Goal: Task Accomplishment & Management: Use online tool/utility

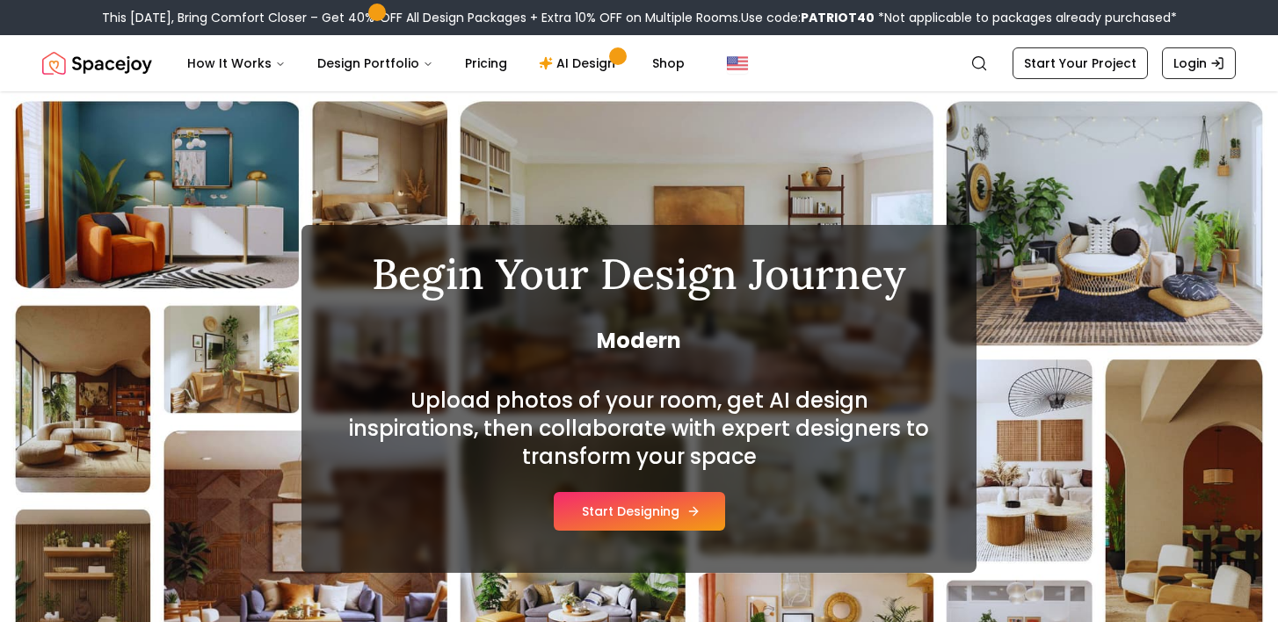
click at [641, 506] on button "Start Designing" at bounding box center [639, 511] width 171 height 39
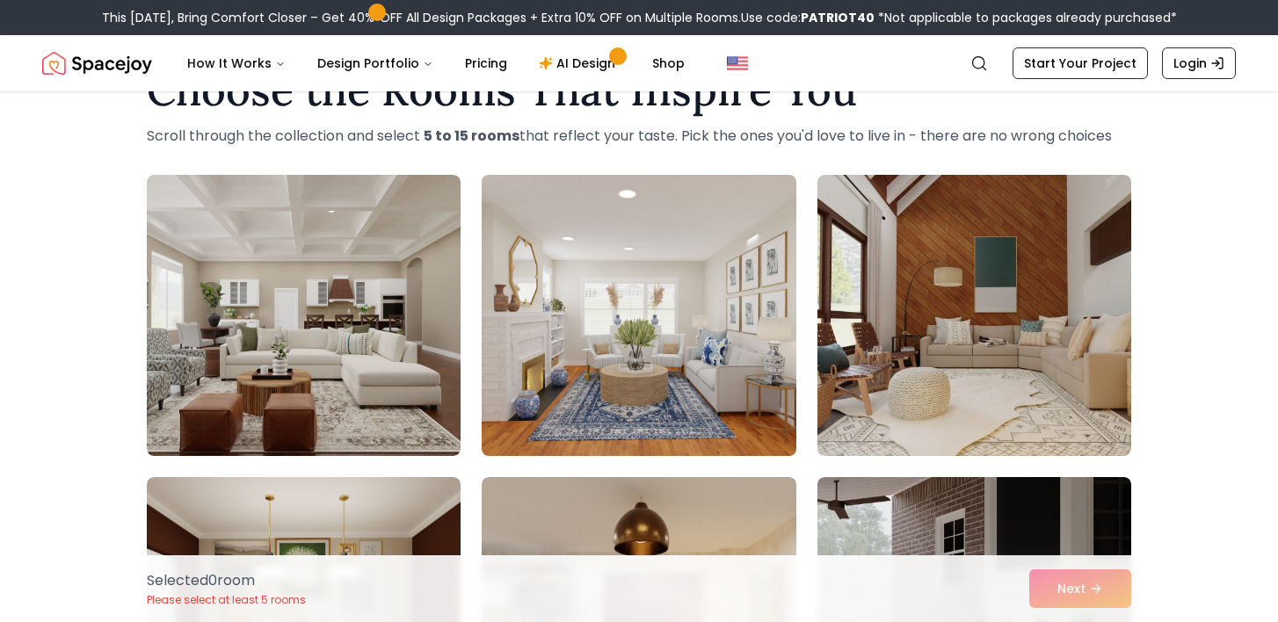
scroll to position [67, 0]
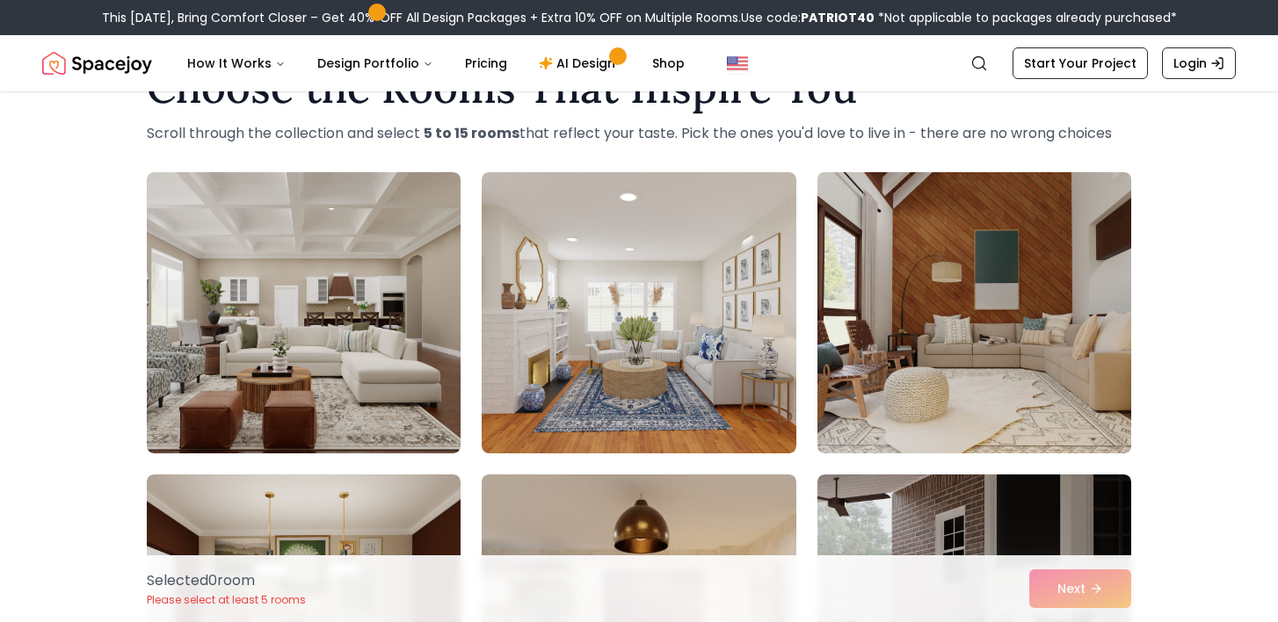
click at [933, 432] on img at bounding box center [975, 312] width 330 height 295
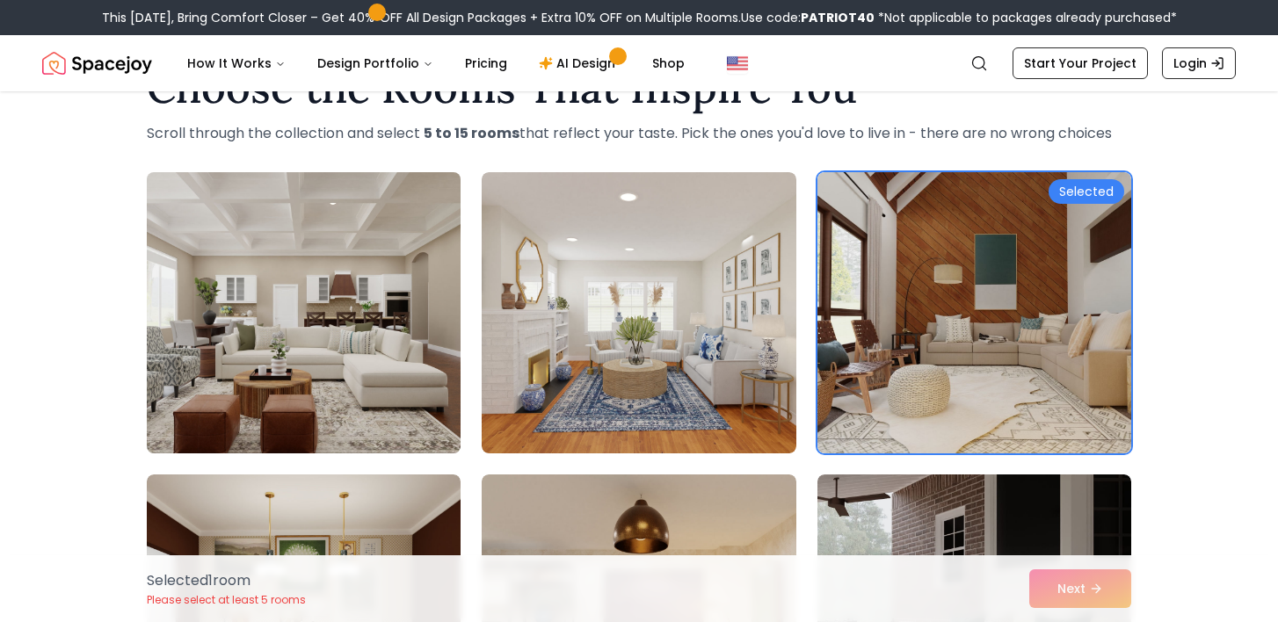
click at [380, 384] on img at bounding box center [304, 312] width 330 height 295
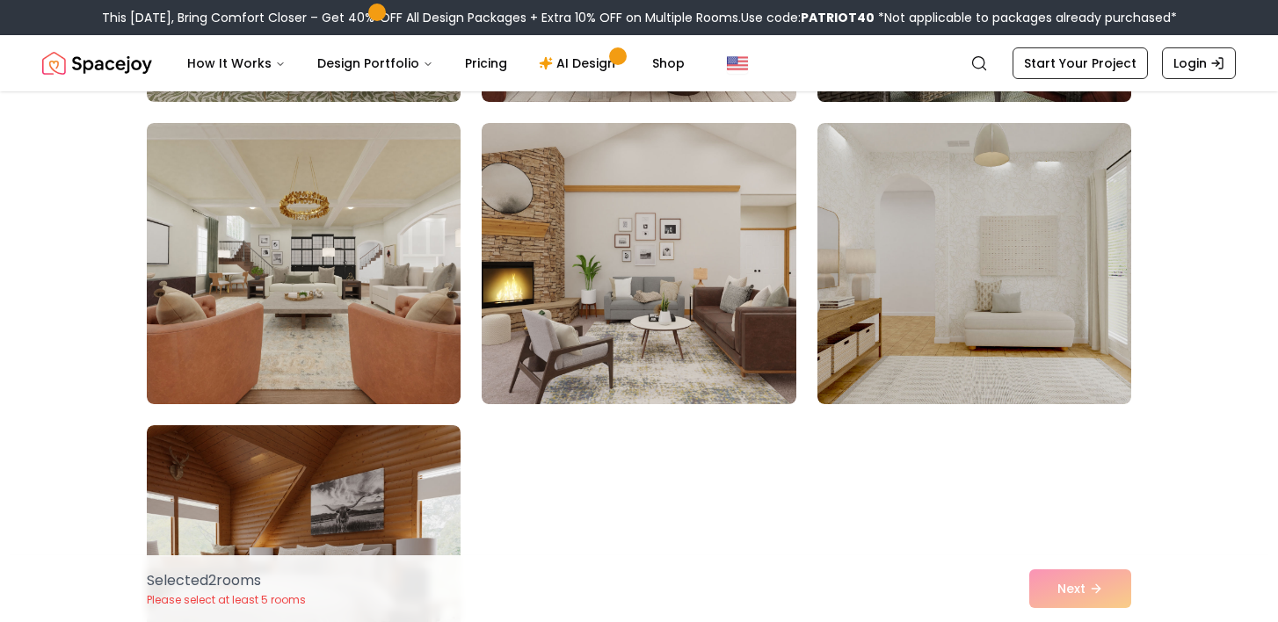
scroll to position [779, 0]
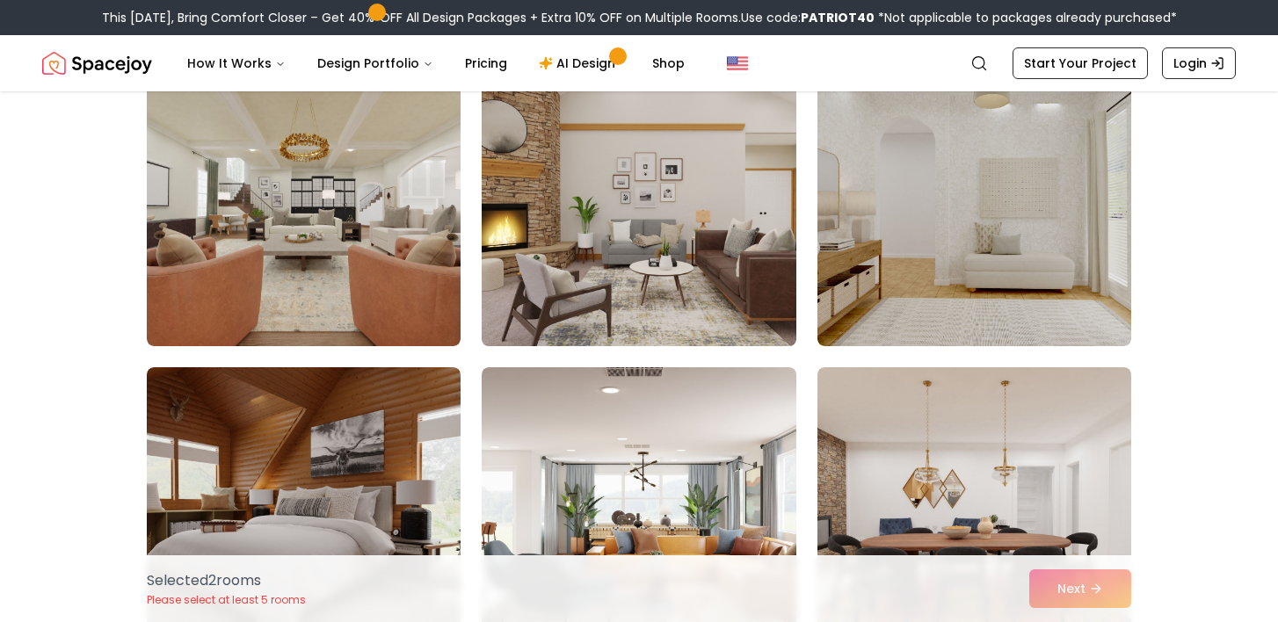
click at [678, 254] on img at bounding box center [639, 205] width 330 height 295
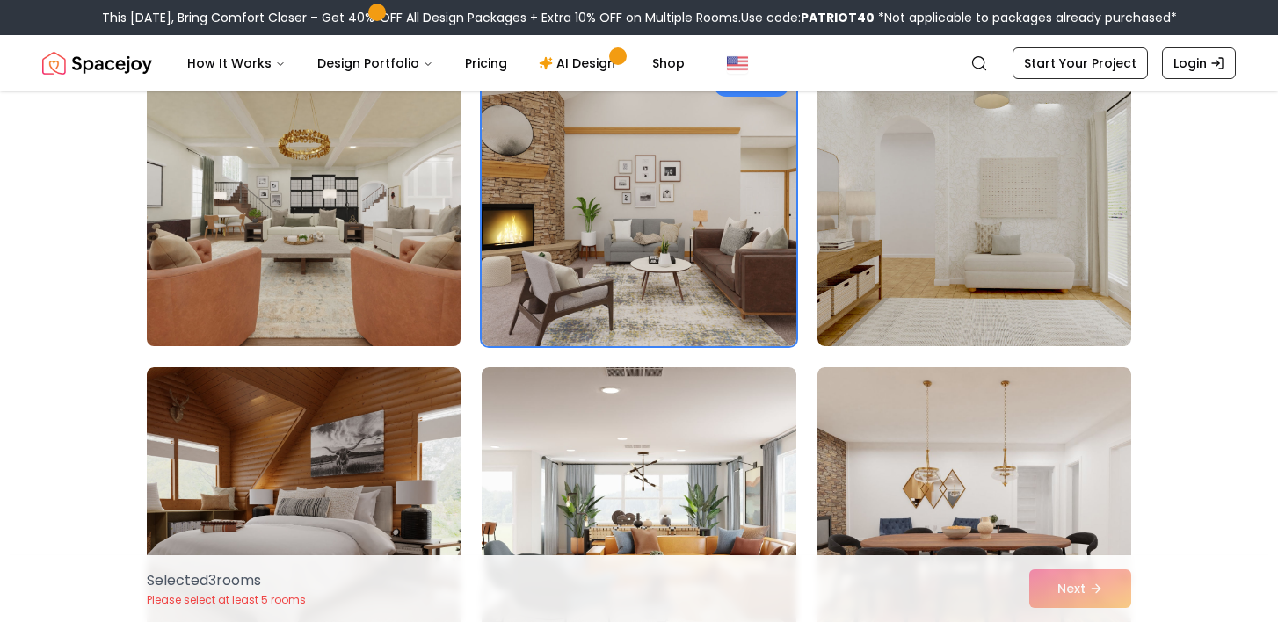
click at [323, 317] on img at bounding box center [304, 205] width 330 height 295
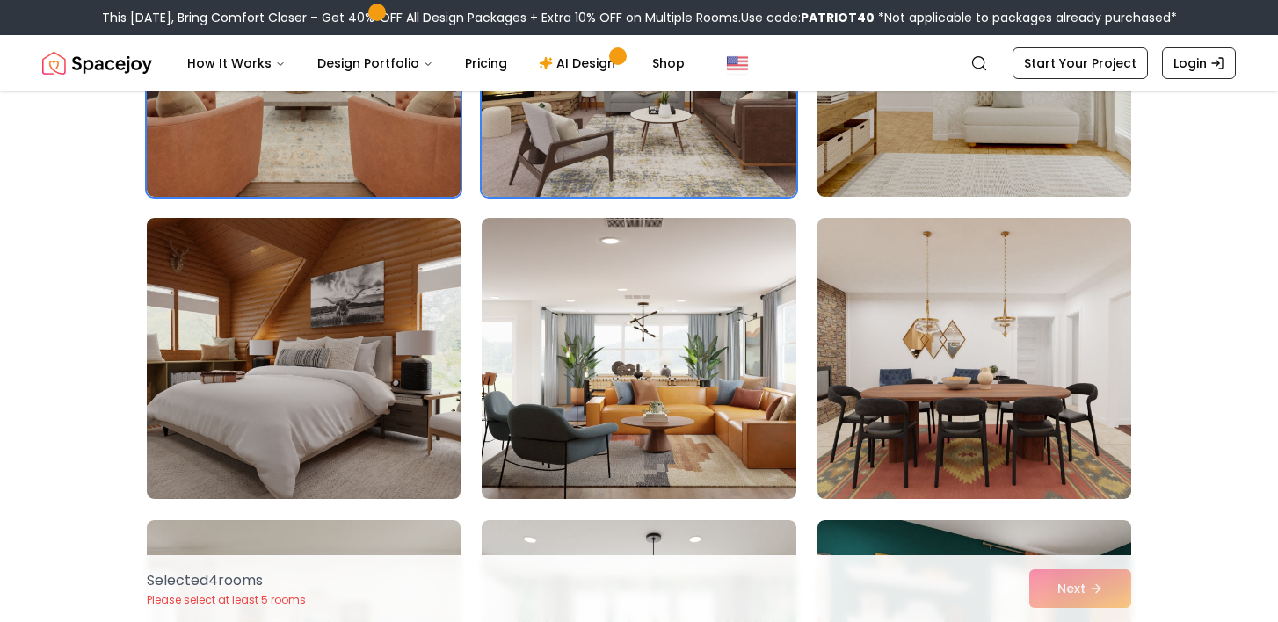
click at [911, 146] on img at bounding box center [975, 56] width 330 height 295
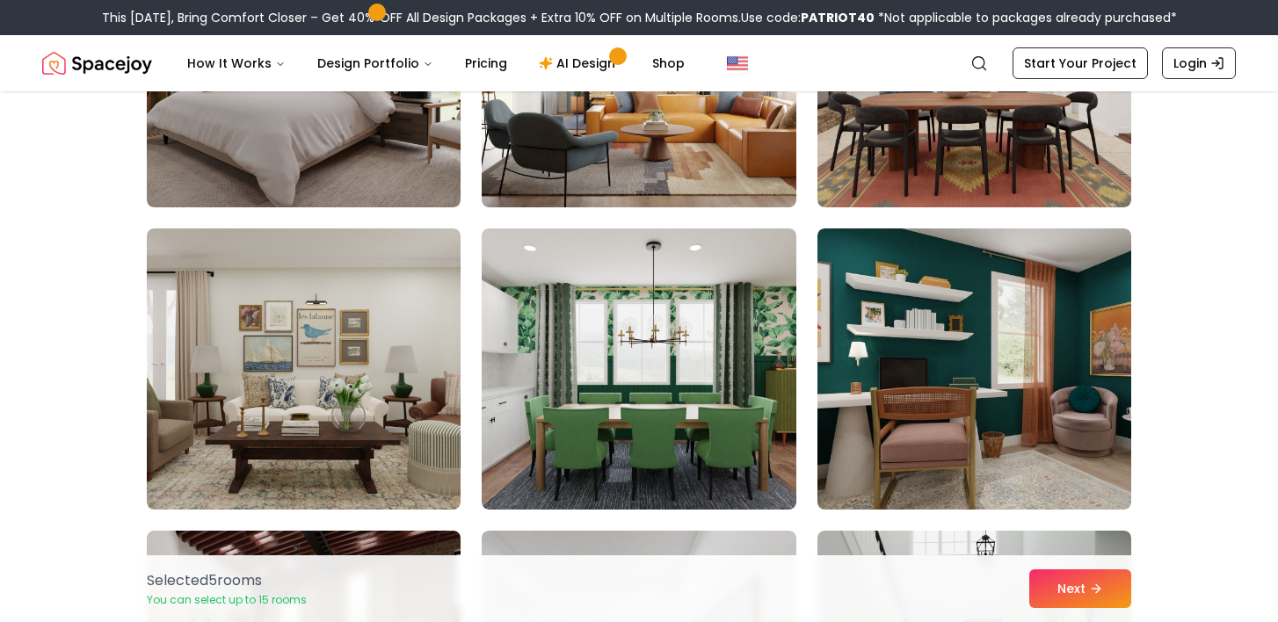
scroll to position [1222, 0]
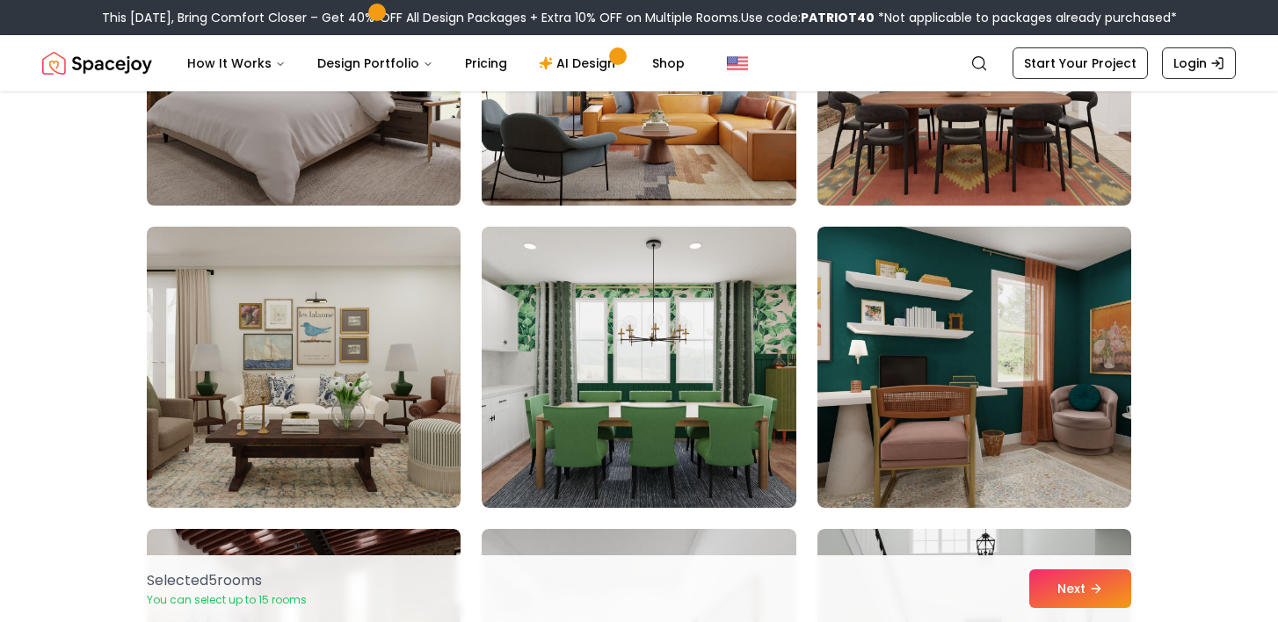
click at [683, 150] on img at bounding box center [639, 64] width 330 height 295
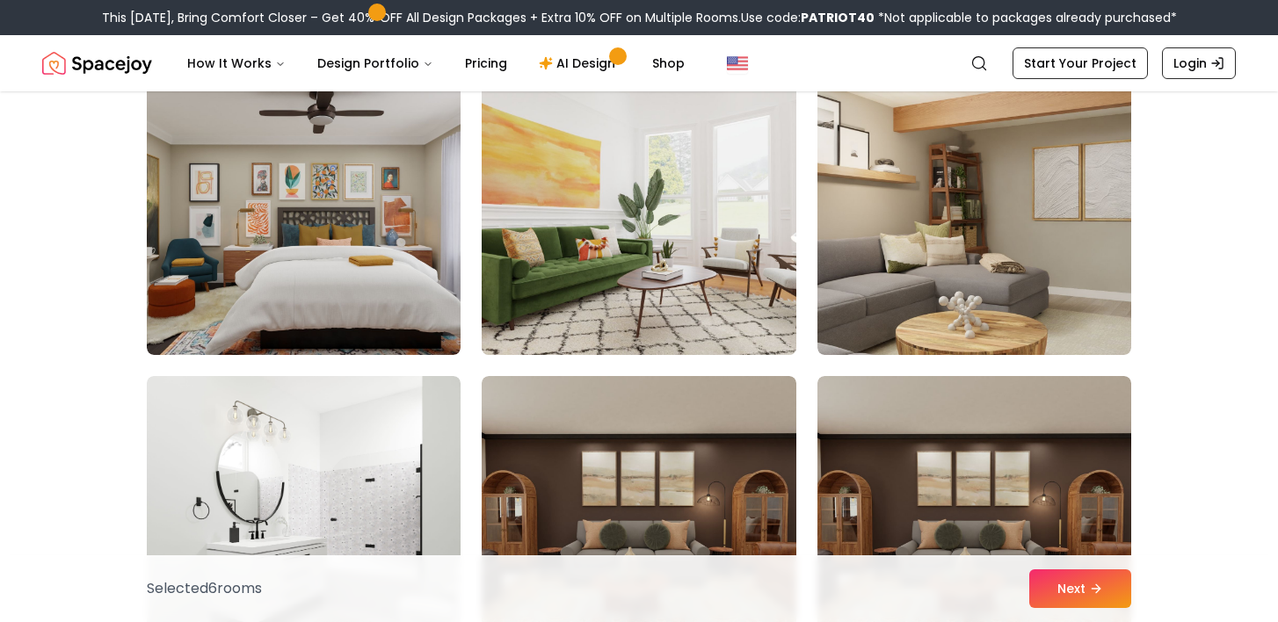
scroll to position [1979, 0]
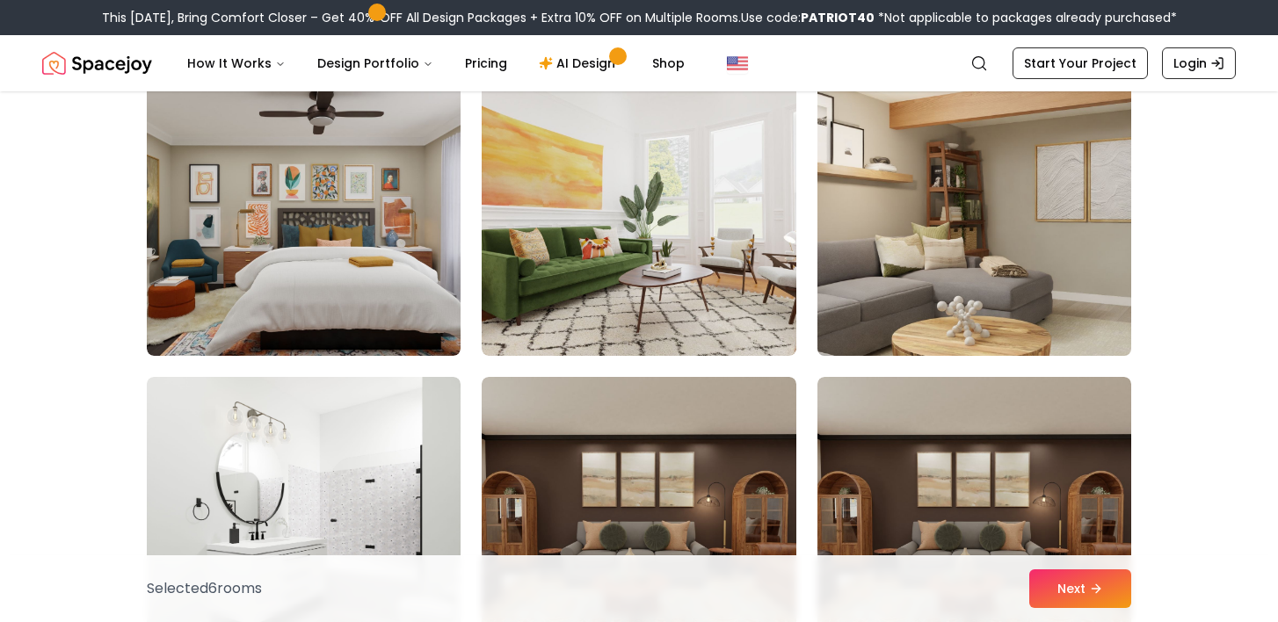
click at [984, 203] on img at bounding box center [975, 215] width 330 height 295
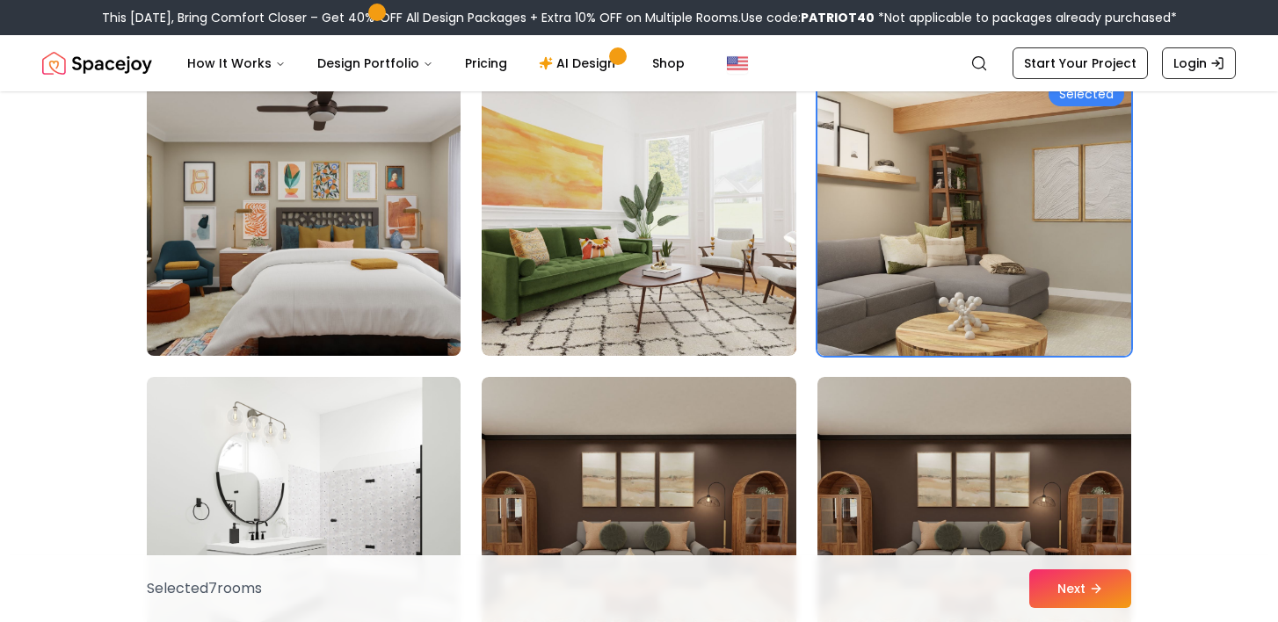
click at [331, 276] on img at bounding box center [304, 215] width 330 height 295
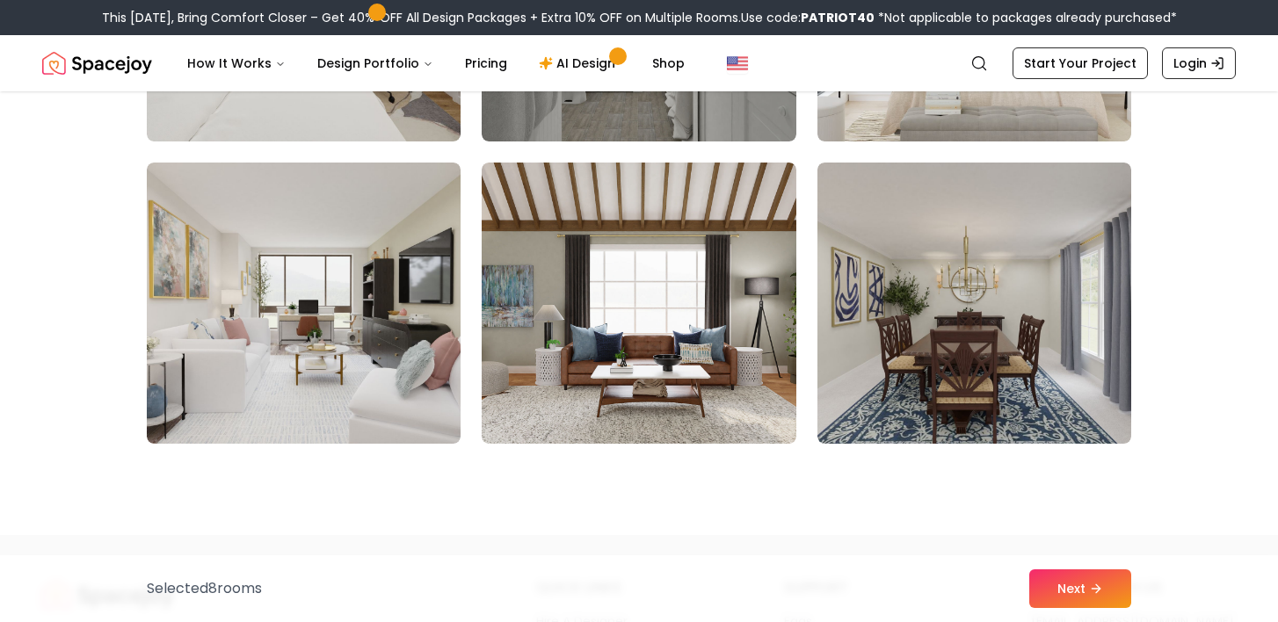
scroll to position [2800, 0]
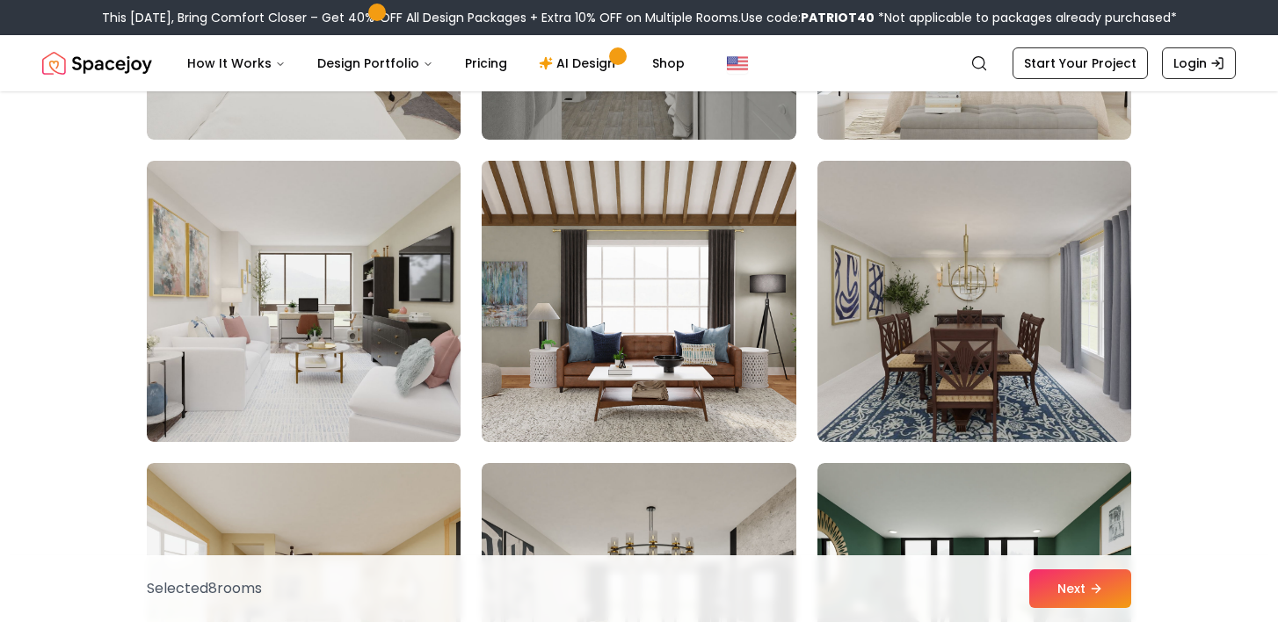
click at [709, 326] on img at bounding box center [639, 301] width 330 height 295
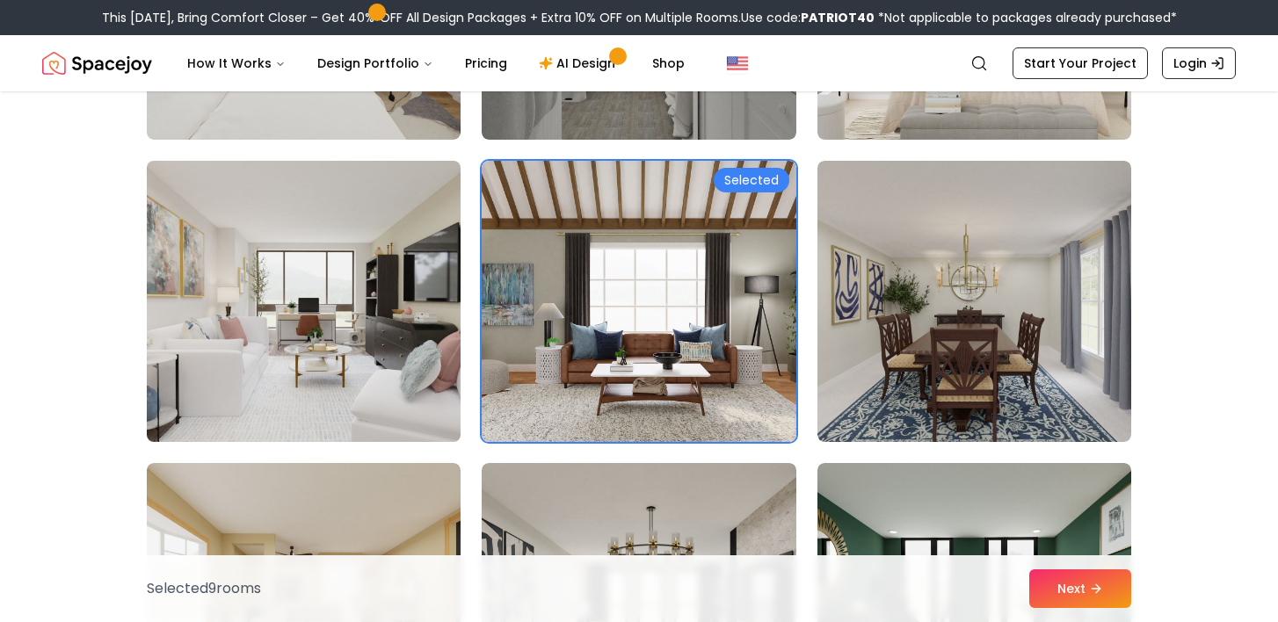
click at [329, 356] on img at bounding box center [304, 301] width 330 height 295
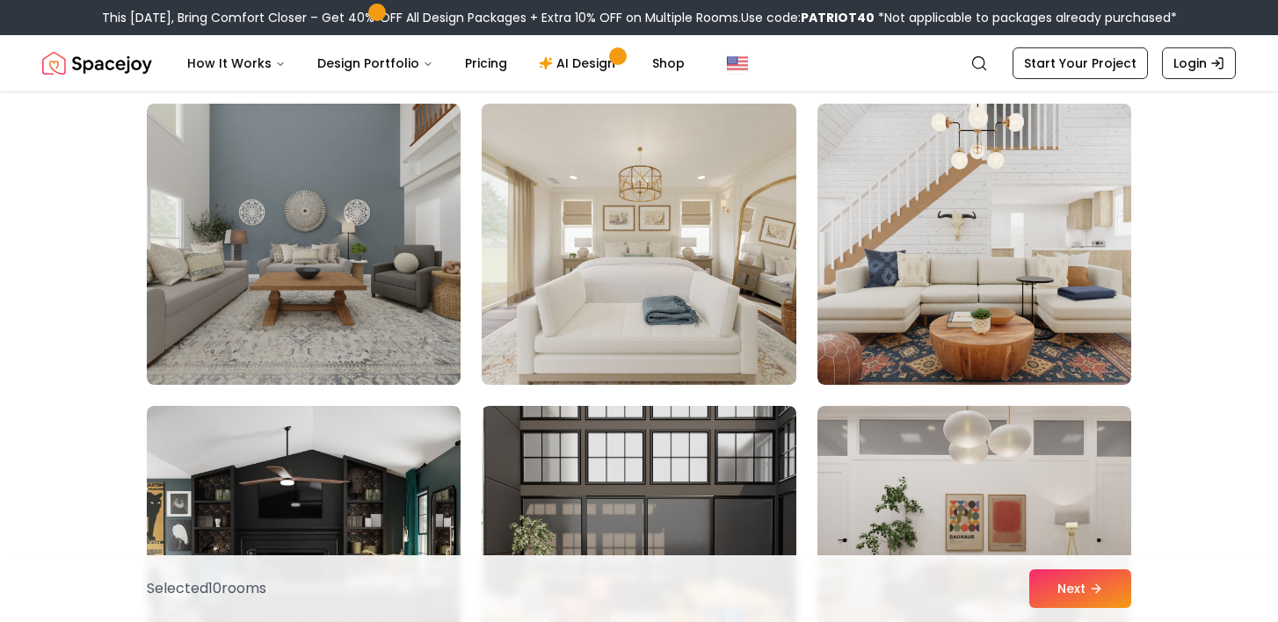
scroll to position [3460, 0]
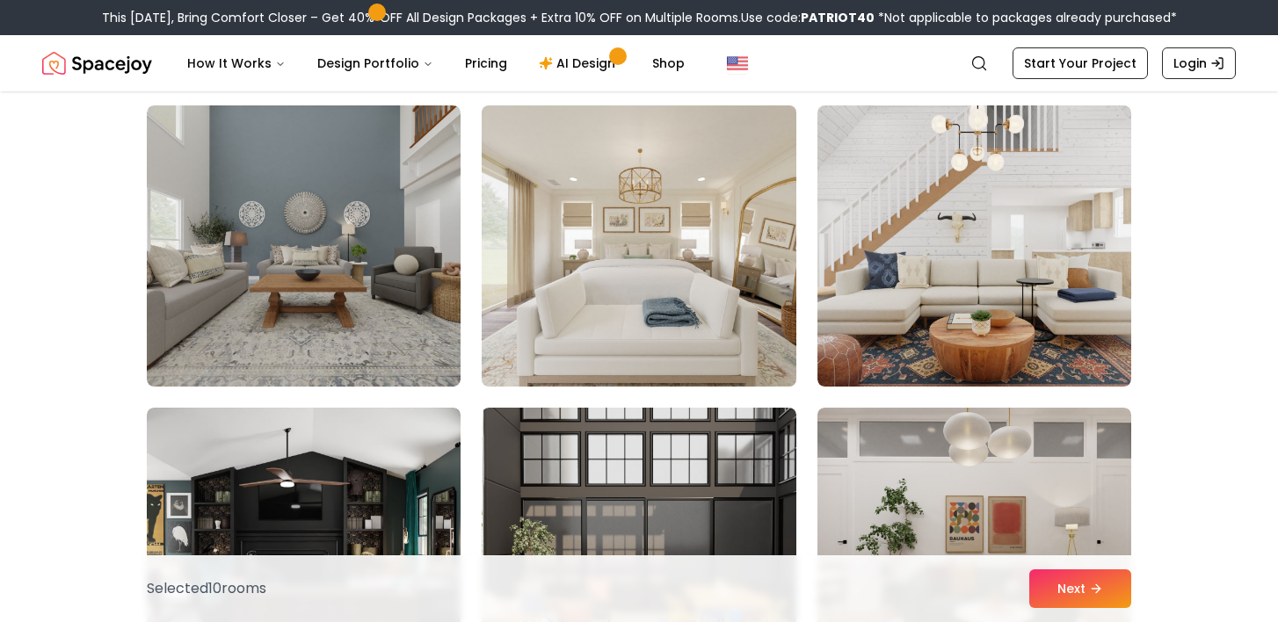
click at [687, 283] on img at bounding box center [639, 245] width 330 height 295
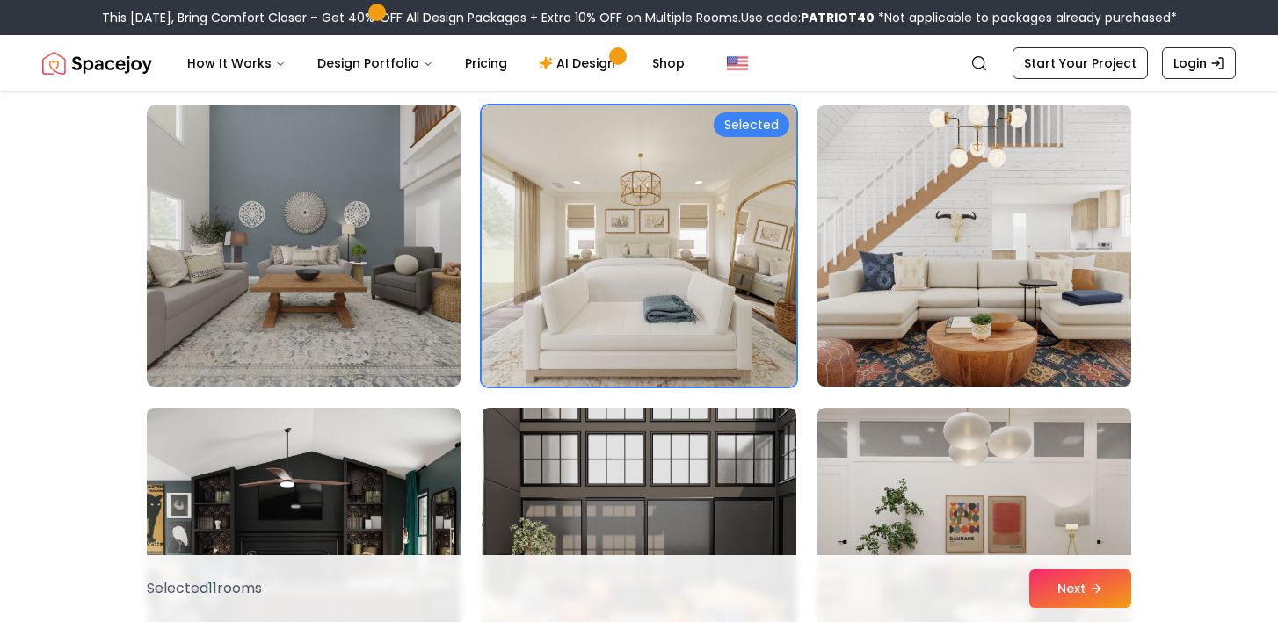
click at [908, 204] on img at bounding box center [975, 245] width 330 height 295
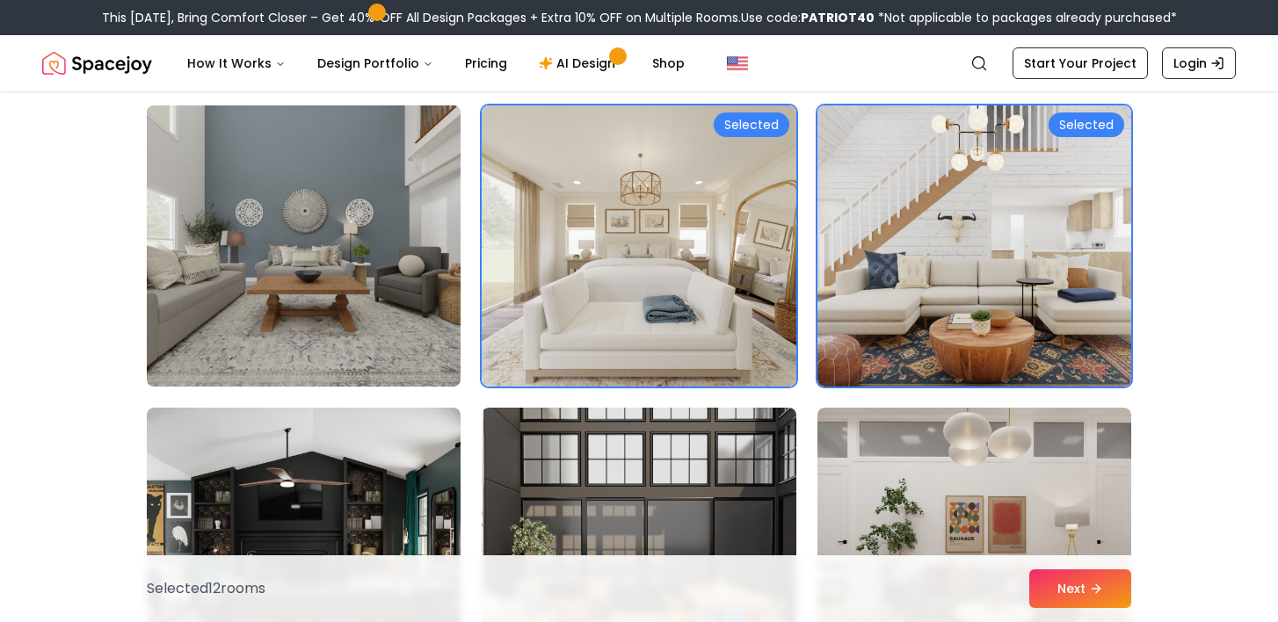
click at [258, 207] on img at bounding box center [304, 245] width 330 height 295
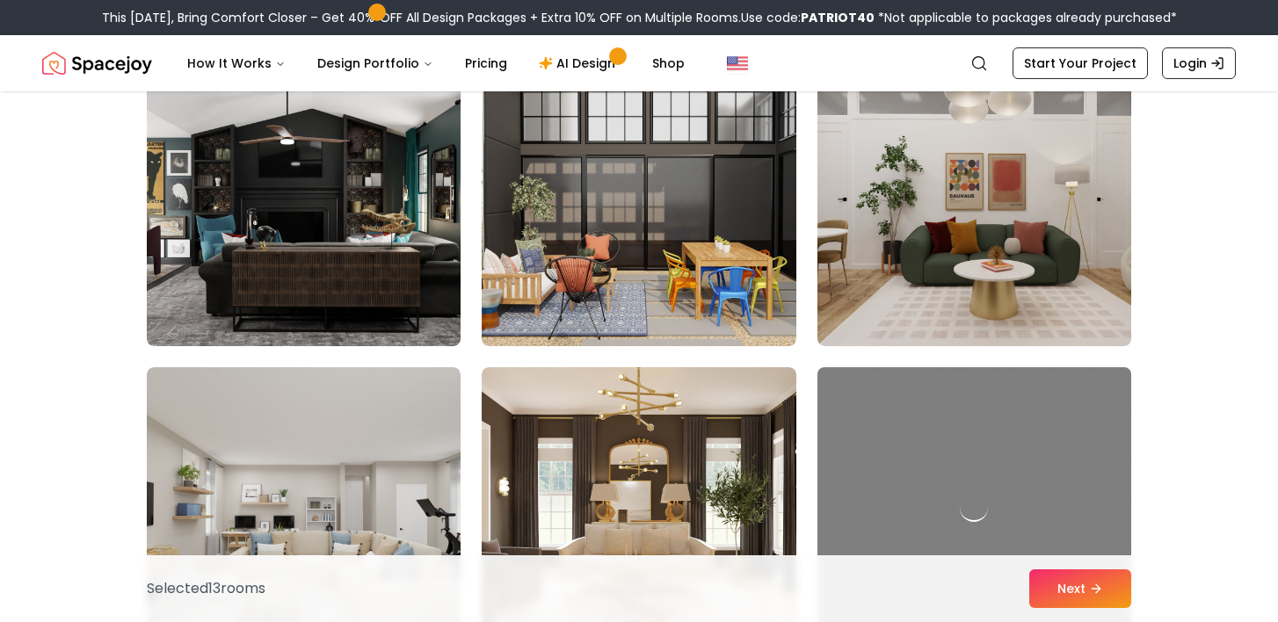
scroll to position [3804, 0]
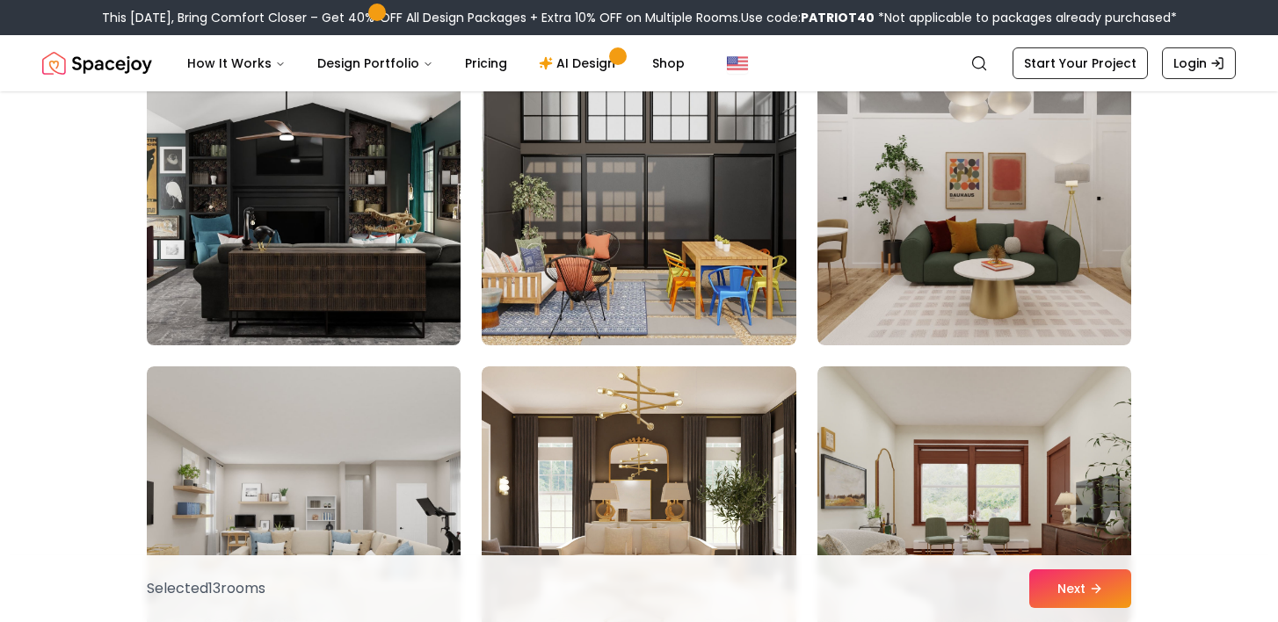
click at [221, 218] on img at bounding box center [304, 204] width 330 height 295
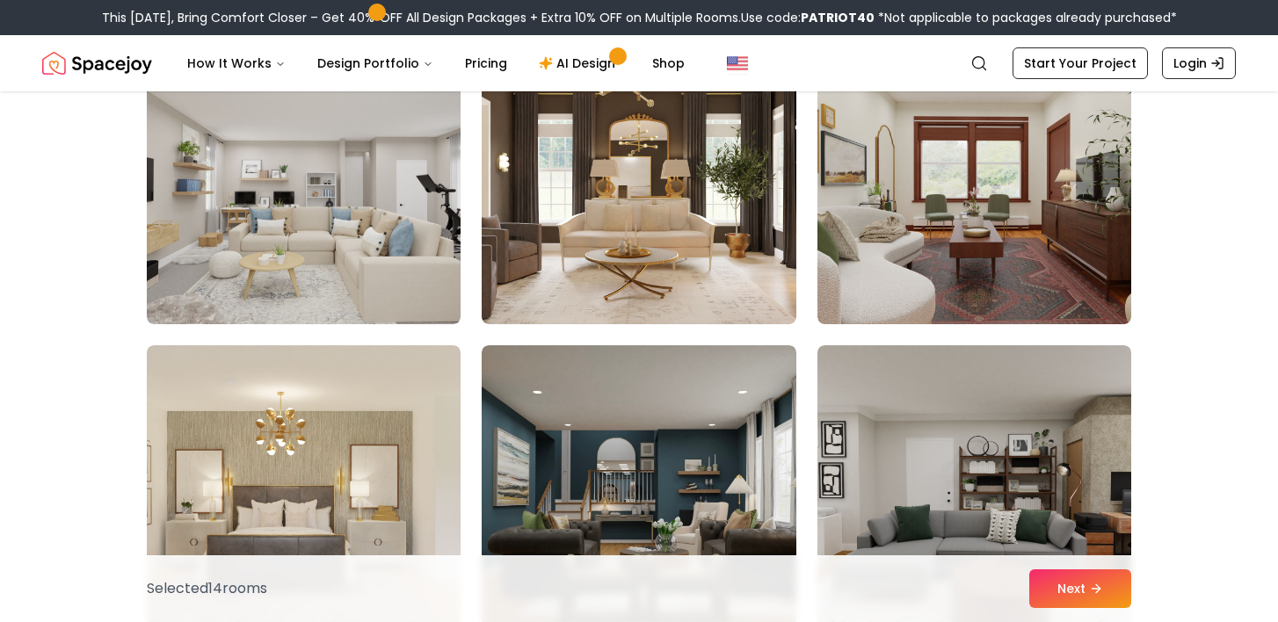
scroll to position [4129, 0]
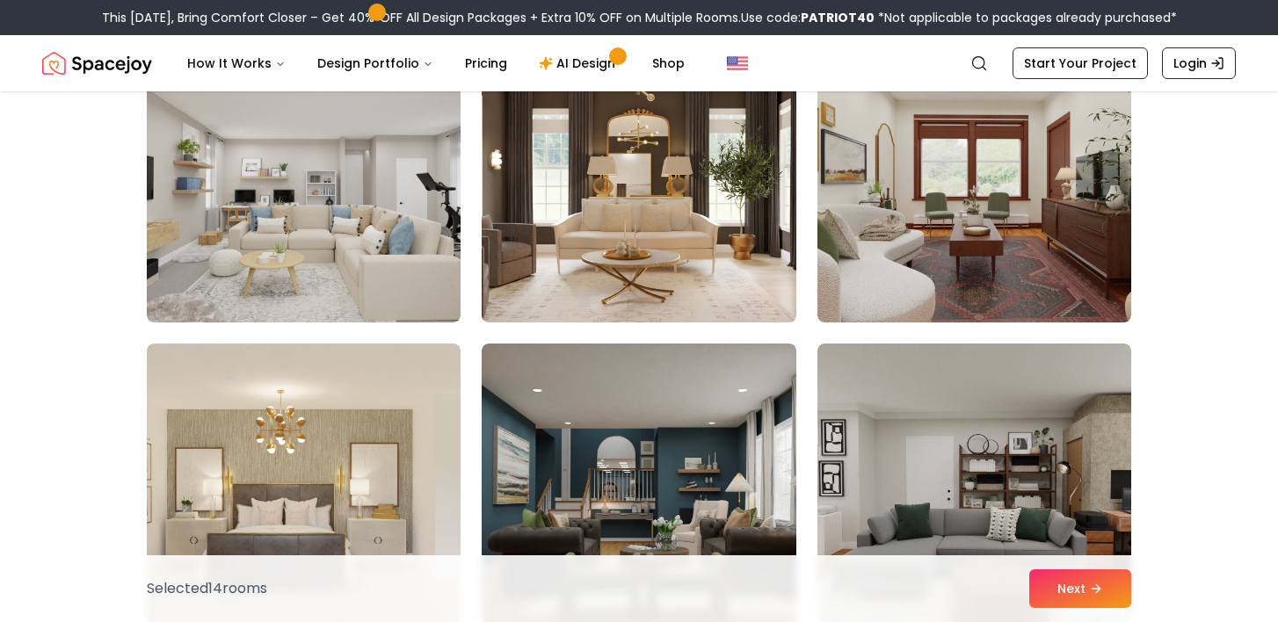
click at [616, 287] on img at bounding box center [639, 181] width 330 height 295
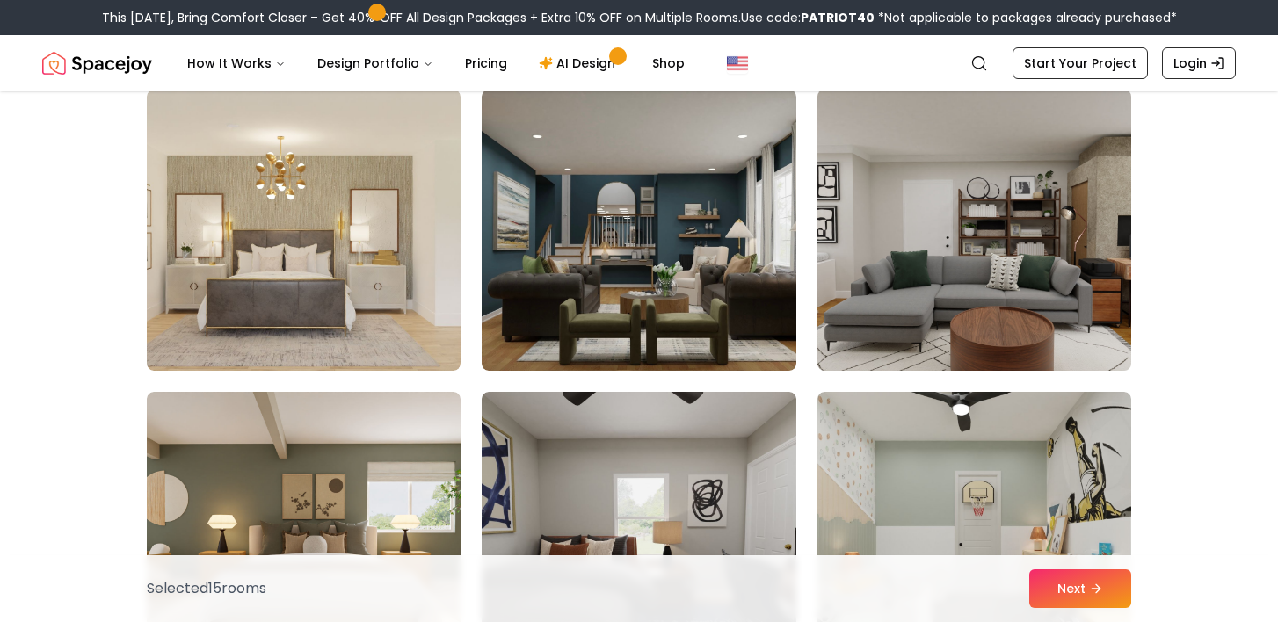
scroll to position [4385, 0]
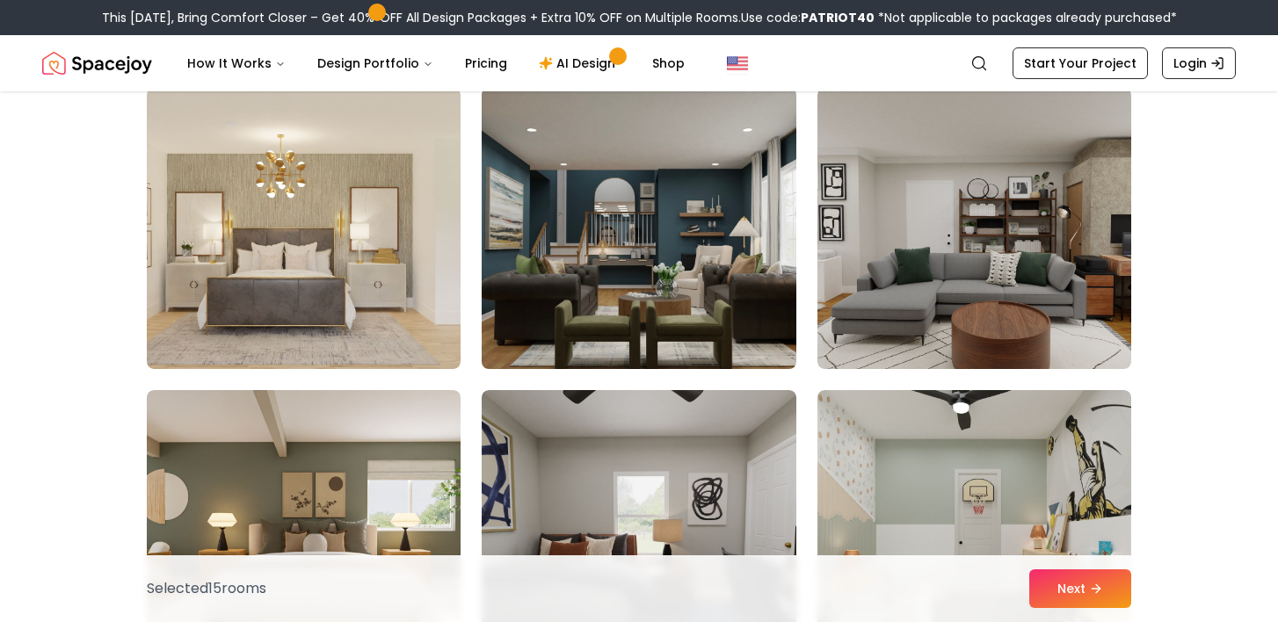
click at [641, 263] on img at bounding box center [639, 228] width 330 height 295
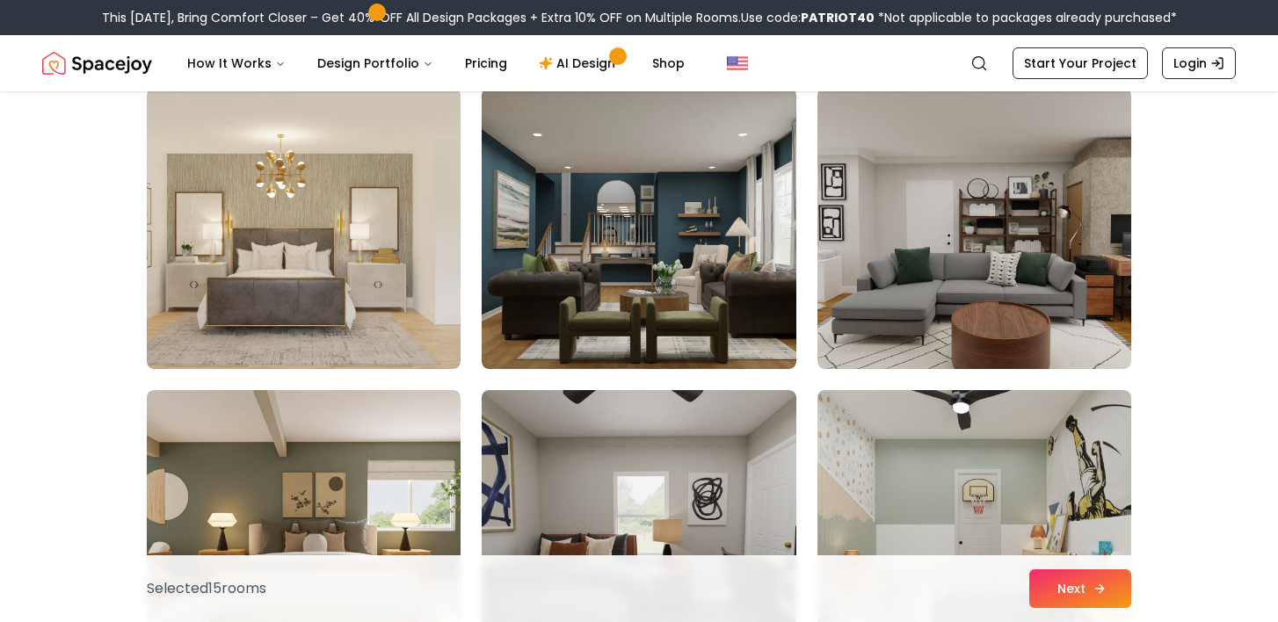
click at [1081, 592] on button "Next" at bounding box center [1080, 589] width 102 height 39
